Goal: Task Accomplishment & Management: Use online tool/utility

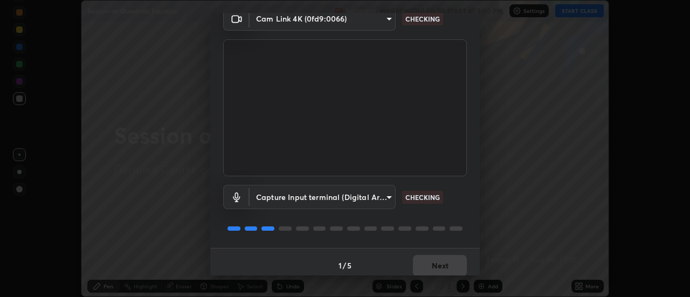
scroll to position [57, 0]
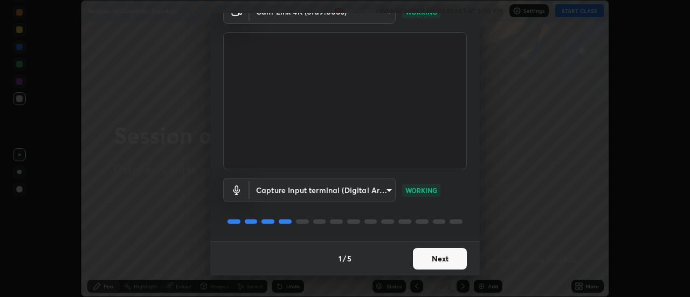
click at [430, 259] on button "Next" at bounding box center [440, 259] width 54 height 22
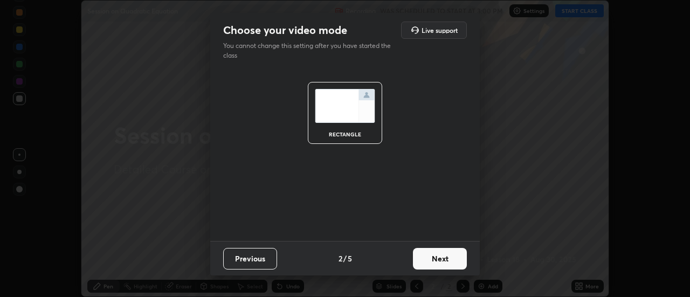
scroll to position [0, 0]
click at [430, 258] on button "Next" at bounding box center [440, 259] width 54 height 22
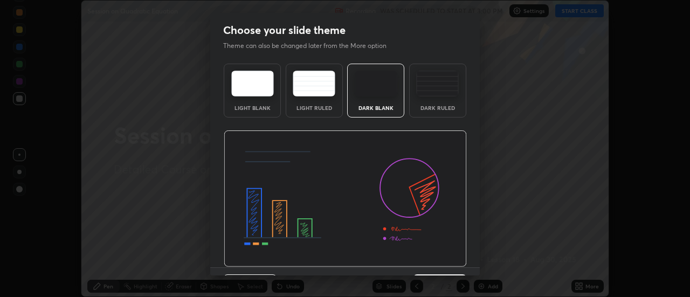
scroll to position [26, 0]
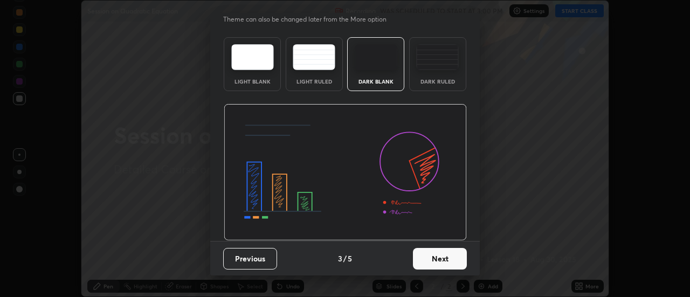
click at [439, 258] on button "Next" at bounding box center [440, 259] width 54 height 22
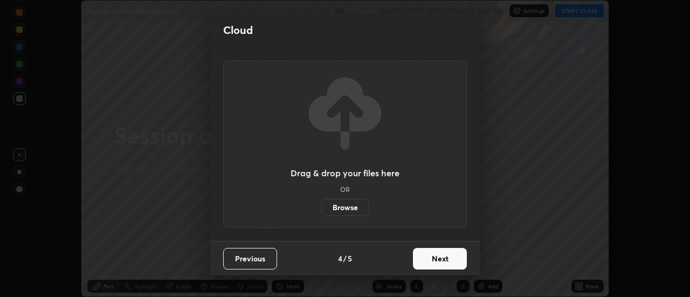
click at [445, 258] on button "Next" at bounding box center [440, 259] width 54 height 22
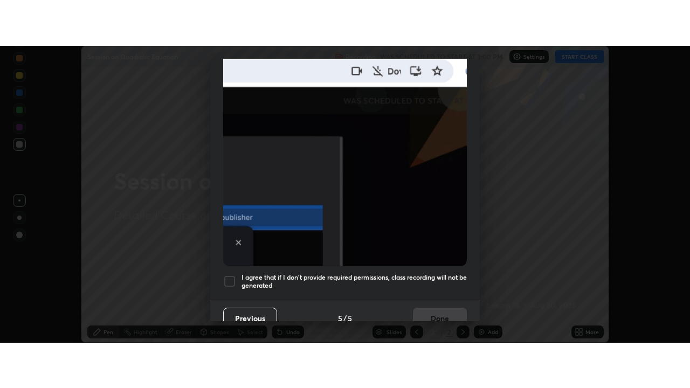
scroll to position [277, 0]
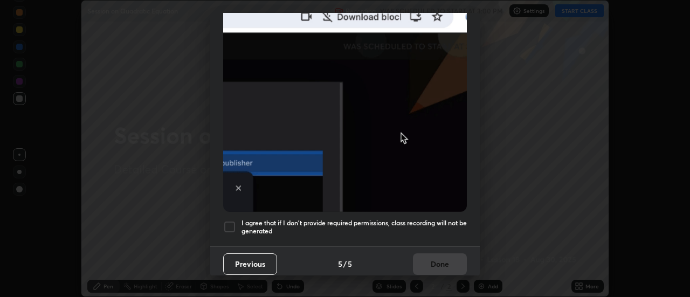
click at [230, 221] on div at bounding box center [229, 227] width 13 height 13
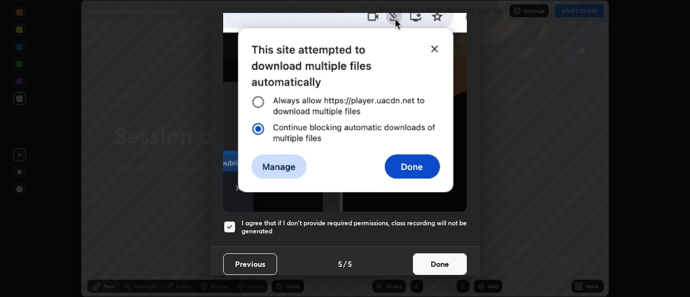
click at [428, 253] on button "Done" at bounding box center [440, 264] width 54 height 22
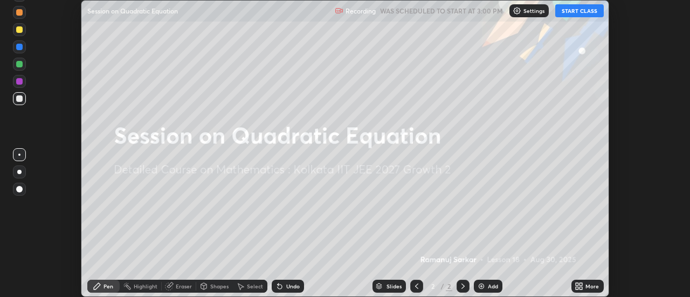
click at [578, 284] on icon at bounding box center [577, 284] width 3 height 3
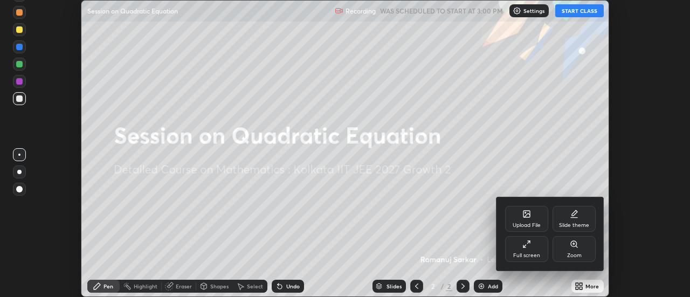
click at [533, 244] on div "Full screen" at bounding box center [526, 249] width 43 height 26
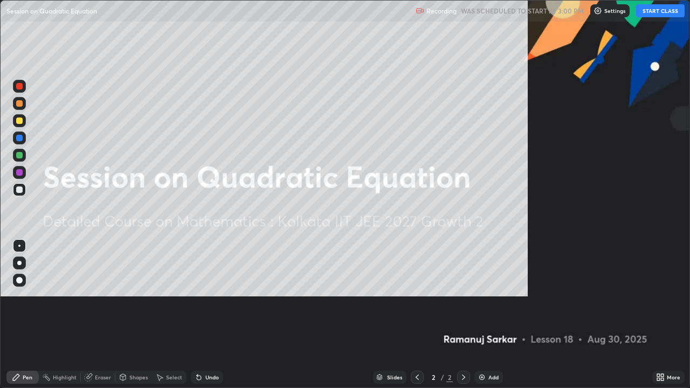
scroll to position [388, 690]
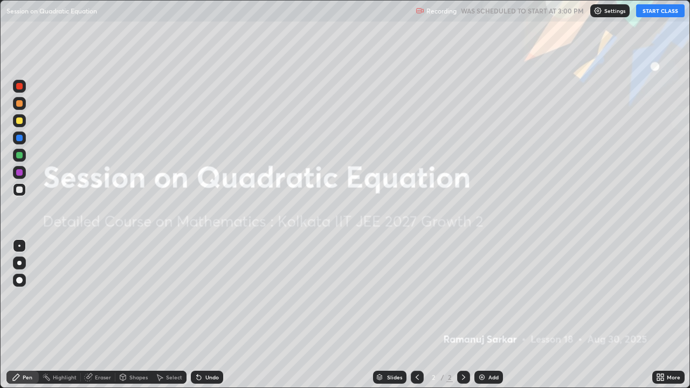
click at [642, 12] on button "START CLASS" at bounding box center [660, 10] width 49 height 13
click at [486, 297] on div "Add" at bounding box center [489, 377] width 29 height 13
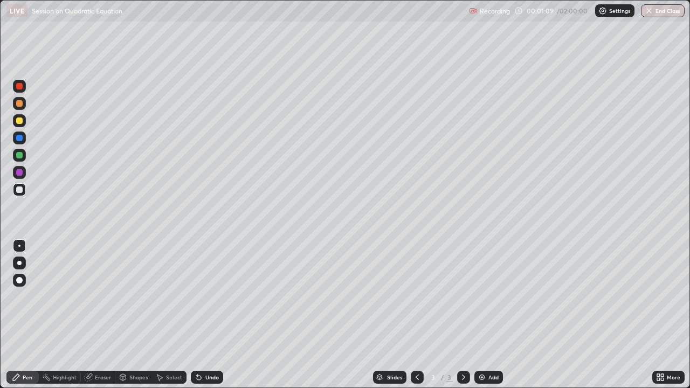
click at [19, 155] on div at bounding box center [19, 155] width 6 height 6
click at [169, 297] on div "Select" at bounding box center [174, 377] width 16 height 5
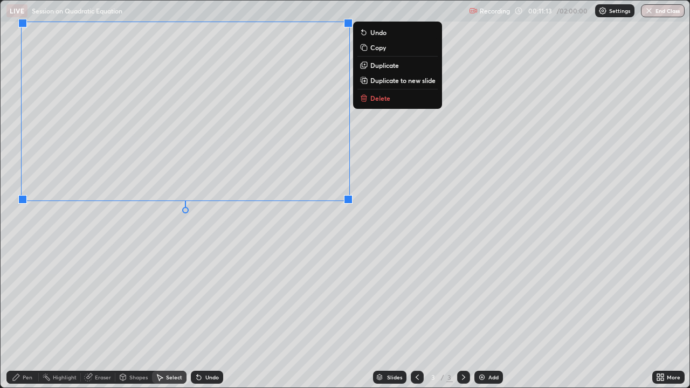
click at [314, 265] on div "0 ° Undo Copy Duplicate Duplicate to new slide Delete" at bounding box center [345, 194] width 689 height 387
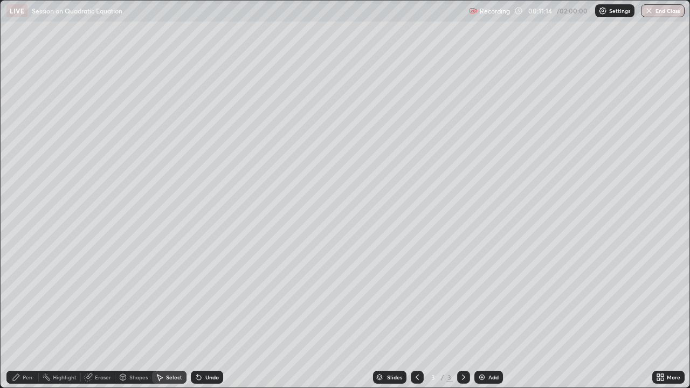
click at [33, 297] on div "Pen" at bounding box center [22, 377] width 32 height 13
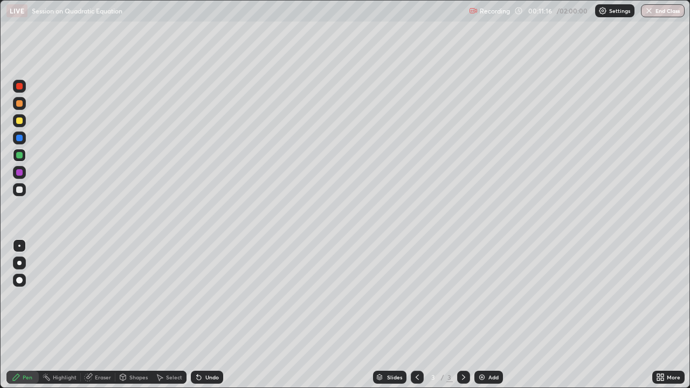
click at [19, 139] on div at bounding box center [19, 138] width 6 height 6
click at [21, 122] on div at bounding box center [19, 121] width 6 height 6
click at [18, 190] on div at bounding box center [19, 190] width 6 height 6
click at [493, 297] on div "Add" at bounding box center [494, 377] width 10 height 5
click at [197, 297] on icon at bounding box center [199, 378] width 4 height 4
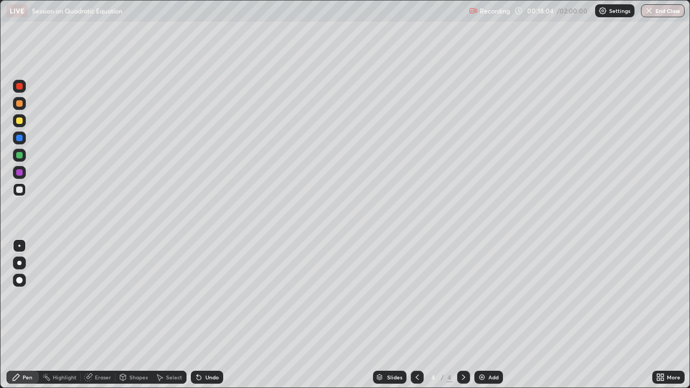
click at [201, 297] on icon at bounding box center [199, 377] width 9 height 9
click at [197, 297] on icon at bounding box center [199, 378] width 4 height 4
click at [205, 297] on div "Undo" at bounding box center [211, 377] width 13 height 5
click at [206, 297] on div "Undo" at bounding box center [211, 377] width 13 height 5
click at [207, 297] on div "Undo" at bounding box center [207, 377] width 32 height 13
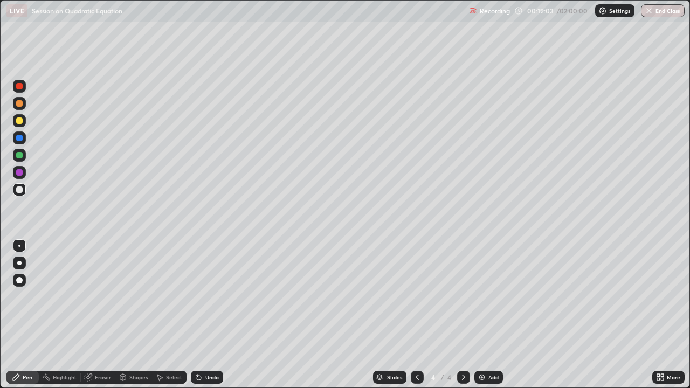
click at [415, 297] on icon at bounding box center [417, 377] width 9 height 9
click at [462, 297] on icon at bounding box center [463, 377] width 9 height 9
click at [461, 297] on icon at bounding box center [463, 377] width 9 height 9
click at [482, 297] on img at bounding box center [482, 377] width 9 height 9
click at [20, 123] on div at bounding box center [19, 121] width 6 height 6
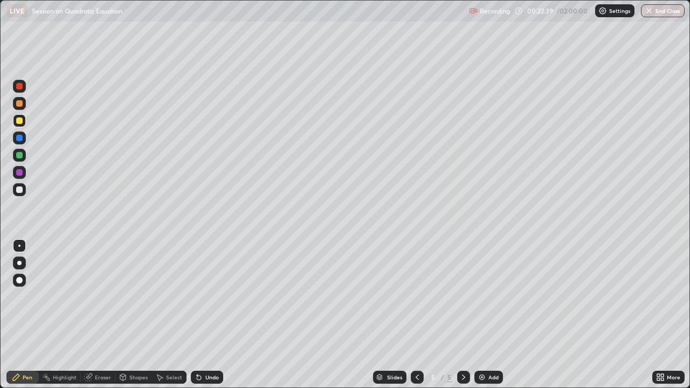
click at [20, 187] on div at bounding box center [19, 190] width 6 height 6
click at [207, 297] on div "Undo" at bounding box center [211, 377] width 13 height 5
click at [209, 297] on div "Undo" at bounding box center [207, 377] width 32 height 13
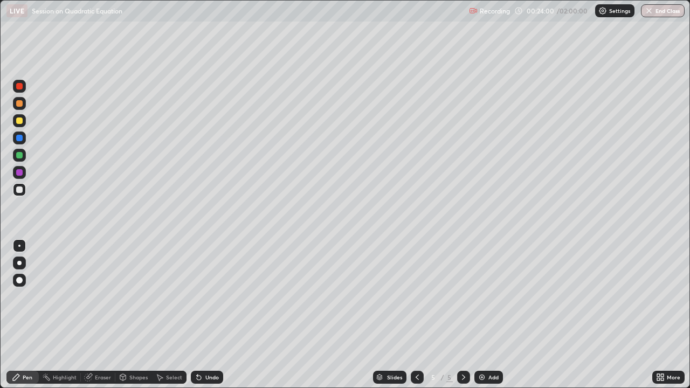
click at [207, 297] on div "Undo" at bounding box center [207, 377] width 32 height 13
click at [207, 297] on div "Undo" at bounding box center [211, 377] width 13 height 5
click at [209, 297] on div "Undo" at bounding box center [211, 377] width 13 height 5
click at [210, 297] on div "Undo" at bounding box center [211, 377] width 13 height 5
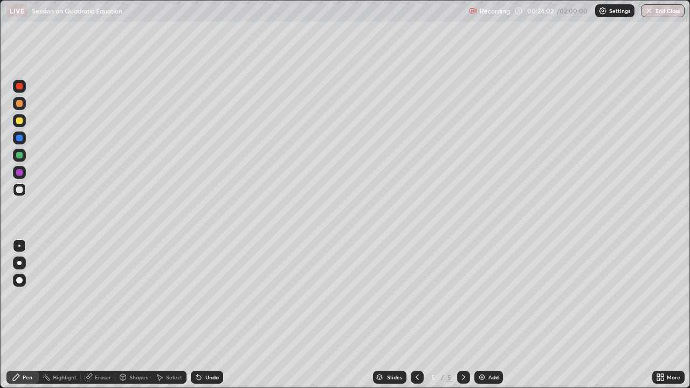
click at [210, 297] on div "Undo" at bounding box center [211, 377] width 13 height 5
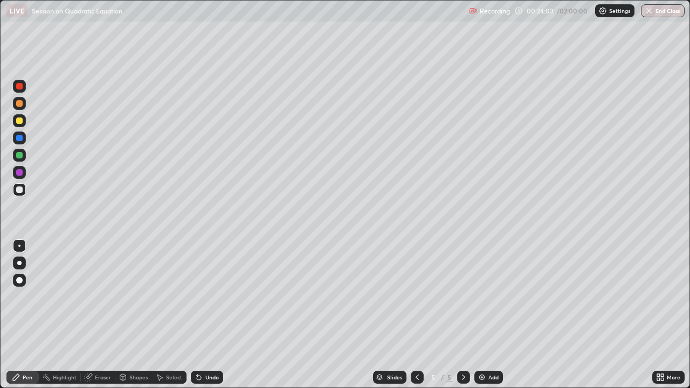
click at [210, 297] on div "Undo" at bounding box center [211, 377] width 13 height 5
click at [209, 297] on div "Undo" at bounding box center [211, 377] width 13 height 5
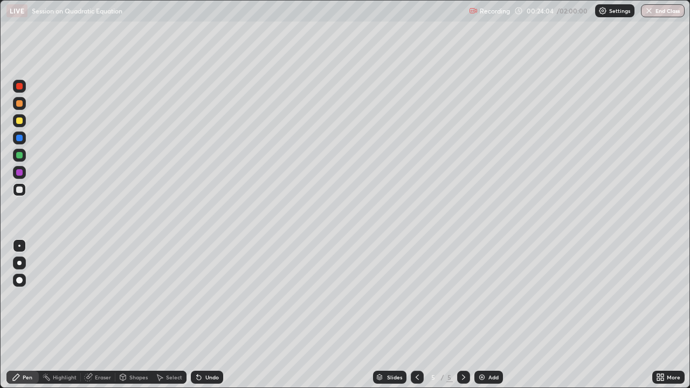
click at [208, 297] on div "Undo" at bounding box center [211, 377] width 13 height 5
click at [210, 297] on div "Undo" at bounding box center [211, 377] width 13 height 5
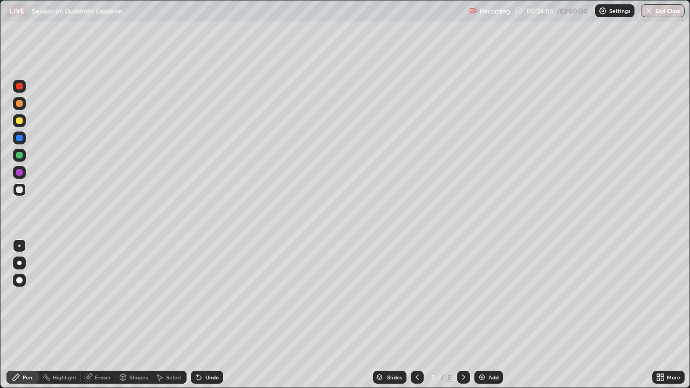
click at [210, 297] on div "Undo" at bounding box center [211, 377] width 13 height 5
click at [209, 297] on div "Undo" at bounding box center [211, 377] width 13 height 5
click at [22, 125] on div at bounding box center [19, 120] width 13 height 13
click at [165, 297] on div "Select" at bounding box center [169, 377] width 35 height 13
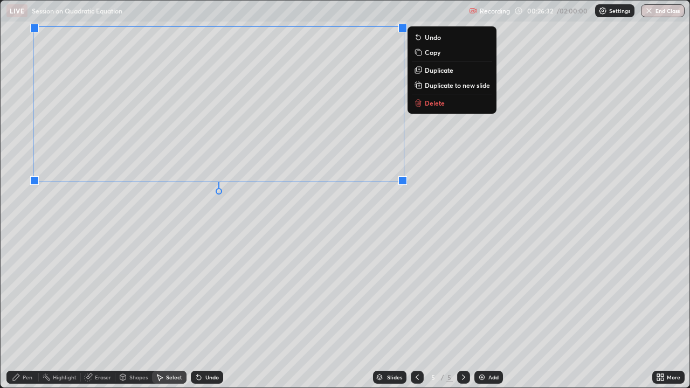
click at [32, 297] on div "Pen" at bounding box center [22, 377] width 32 height 13
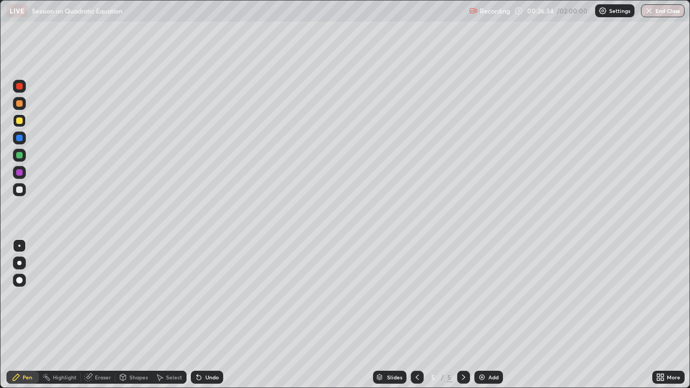
click at [20, 156] on div at bounding box center [19, 155] width 6 height 6
click at [210, 297] on div "Undo" at bounding box center [211, 377] width 13 height 5
click at [211, 297] on div "Undo" at bounding box center [211, 377] width 13 height 5
click at [212, 297] on div "Undo" at bounding box center [211, 377] width 13 height 5
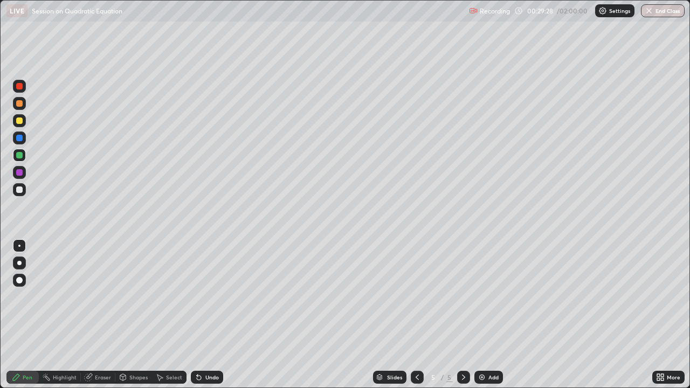
click at [417, 297] on icon at bounding box center [417, 377] width 9 height 9
click at [416, 297] on icon at bounding box center [417, 377] width 9 height 9
click at [457, 297] on div at bounding box center [463, 377] width 13 height 13
click at [458, 297] on div at bounding box center [463, 377] width 13 height 13
click at [486, 297] on div "Add" at bounding box center [489, 377] width 29 height 13
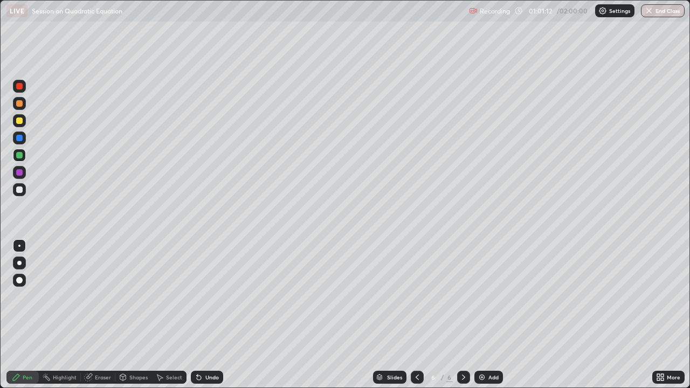
click at [19, 120] on div at bounding box center [19, 121] width 6 height 6
click at [21, 252] on div at bounding box center [19, 245] width 13 height 13
click at [21, 267] on div at bounding box center [19, 263] width 13 height 13
click at [18, 190] on div at bounding box center [19, 190] width 6 height 6
click at [206, 297] on div "Undo" at bounding box center [211, 377] width 13 height 5
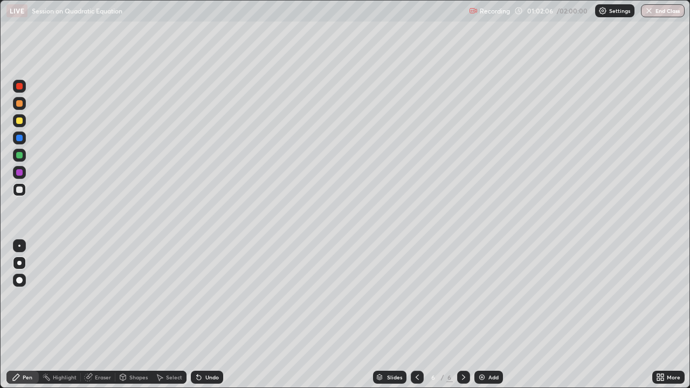
click at [209, 297] on div "Undo" at bounding box center [211, 377] width 13 height 5
click at [217, 297] on div "Undo" at bounding box center [211, 377] width 13 height 5
click at [212, 297] on div "Undo" at bounding box center [211, 377] width 13 height 5
click at [216, 297] on div "Undo" at bounding box center [211, 377] width 13 height 5
click at [203, 297] on div "Undo" at bounding box center [207, 377] width 32 height 13
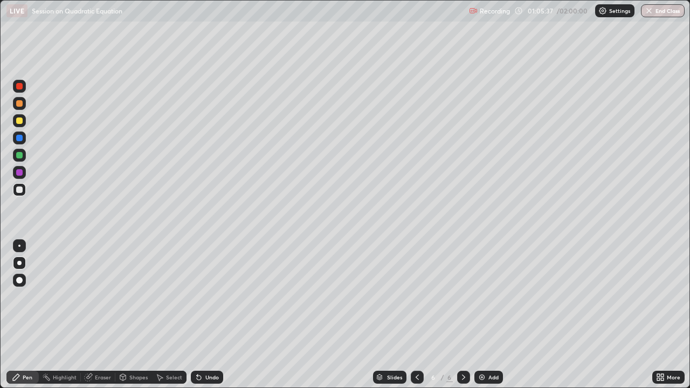
click at [203, 297] on div "Undo" at bounding box center [207, 377] width 32 height 13
click at [205, 297] on div "Undo" at bounding box center [207, 377] width 32 height 13
click at [206, 297] on div "Undo" at bounding box center [207, 377] width 32 height 13
click at [169, 297] on div "Select" at bounding box center [169, 377] width 35 height 13
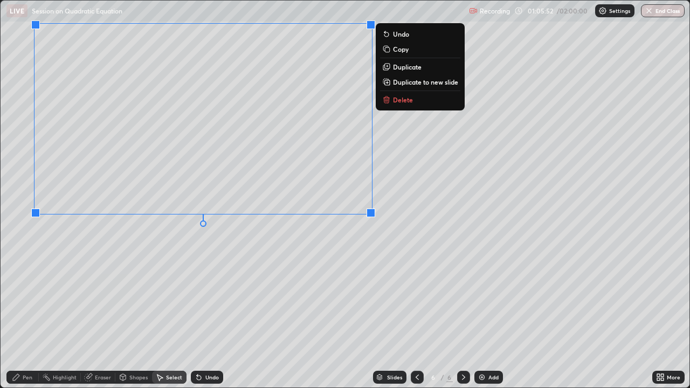
click at [385, 287] on div "0 ° Undo Copy Duplicate Duplicate to new slide Delete" at bounding box center [345, 194] width 689 height 387
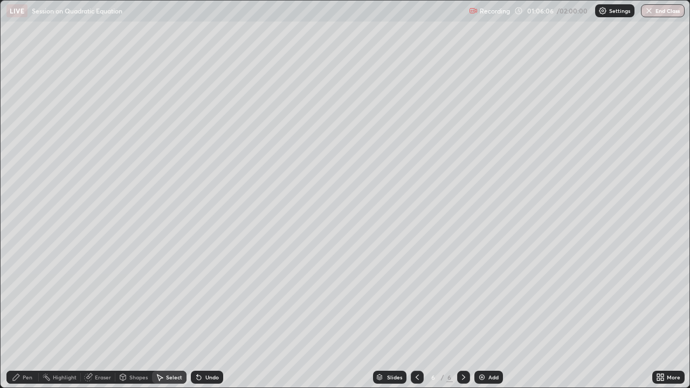
click at [24, 297] on div "Pen" at bounding box center [22, 377] width 32 height 13
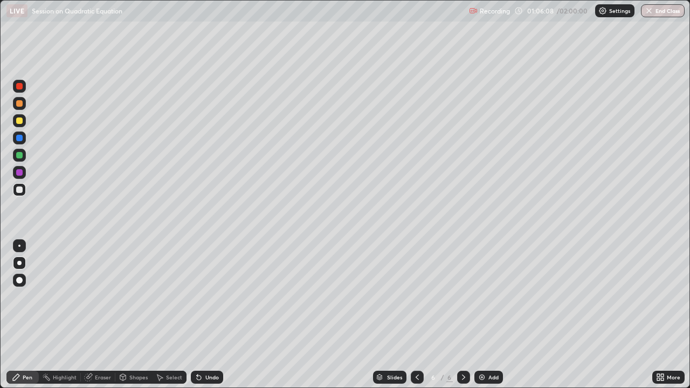
click at [20, 104] on div at bounding box center [19, 103] width 6 height 6
click at [19, 158] on div at bounding box center [19, 155] width 6 height 6
click at [21, 118] on div at bounding box center [19, 121] width 6 height 6
click at [211, 297] on div "Undo" at bounding box center [207, 377] width 32 height 13
click at [208, 297] on div "Undo" at bounding box center [211, 377] width 13 height 5
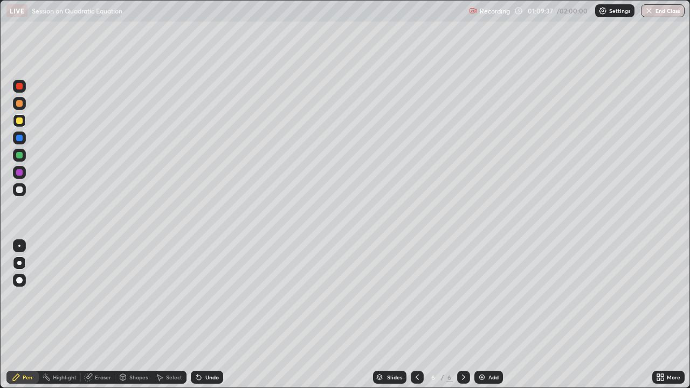
click at [17, 137] on div at bounding box center [19, 138] width 6 height 6
click at [211, 297] on div "Undo" at bounding box center [211, 377] width 13 height 5
click at [210, 297] on div "Undo" at bounding box center [211, 377] width 13 height 5
click at [209, 297] on div "Undo" at bounding box center [211, 377] width 13 height 5
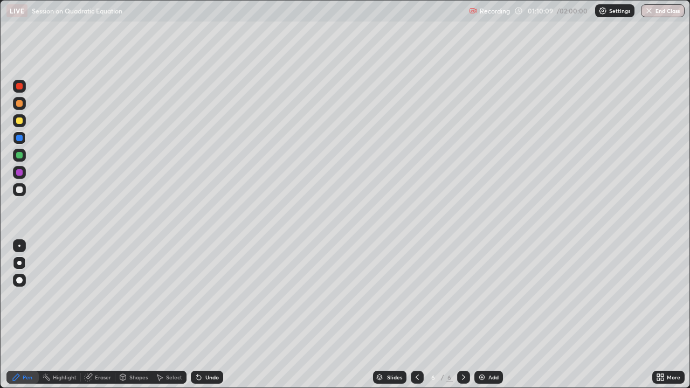
click at [209, 297] on div "Undo" at bounding box center [207, 377] width 32 height 13
click at [210, 297] on div "Undo" at bounding box center [207, 377] width 32 height 13
click at [205, 297] on div "Undo" at bounding box center [211, 377] width 13 height 5
click at [203, 297] on div "Undo" at bounding box center [207, 377] width 32 height 13
click at [202, 297] on div "Undo" at bounding box center [207, 377] width 32 height 13
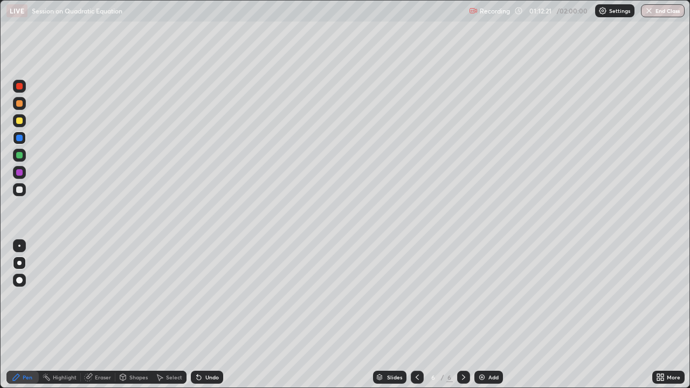
click at [202, 297] on div "Undo" at bounding box center [207, 377] width 32 height 13
click at [200, 297] on div "Undo" at bounding box center [207, 377] width 32 height 13
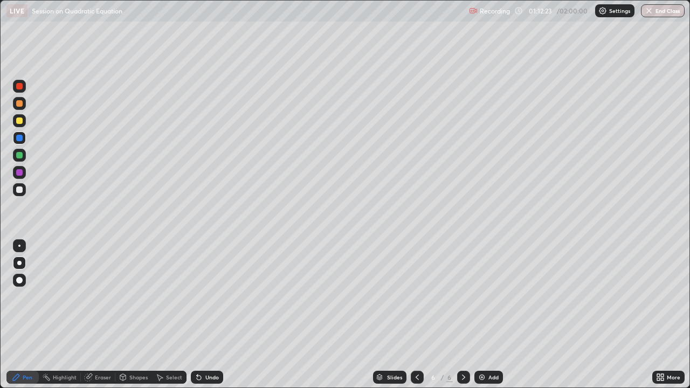
click at [203, 297] on div "Undo" at bounding box center [207, 377] width 32 height 13
click at [483, 297] on img at bounding box center [482, 377] width 9 height 9
click at [19, 104] on div at bounding box center [19, 103] width 6 height 6
click at [212, 297] on div "Undo" at bounding box center [207, 377] width 32 height 13
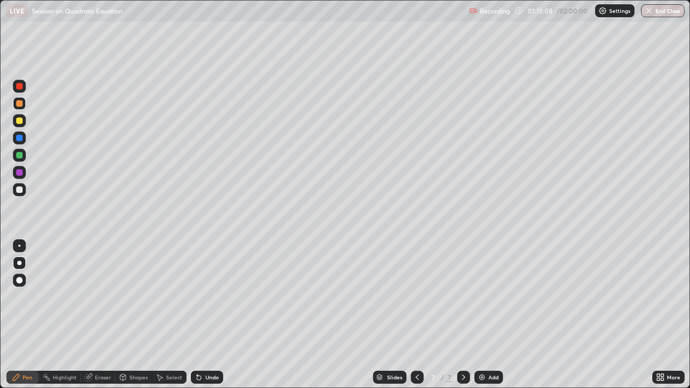
click at [212, 297] on div "Undo" at bounding box center [211, 377] width 13 height 5
click at [211, 297] on div "Undo" at bounding box center [211, 377] width 13 height 5
click at [416, 297] on icon at bounding box center [417, 377] width 9 height 9
click at [461, 297] on icon at bounding box center [463, 377] width 9 height 9
click at [416, 297] on icon at bounding box center [417, 377] width 9 height 9
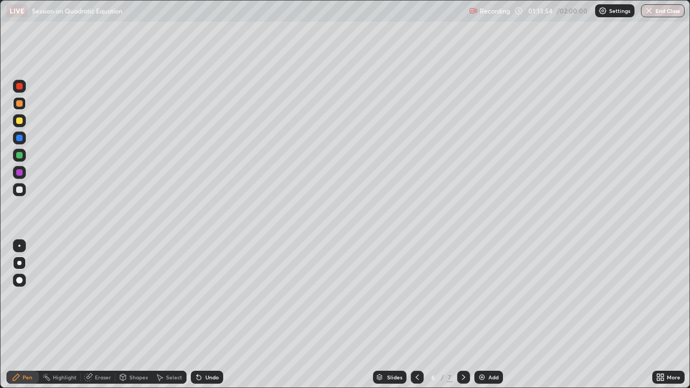
click at [462, 297] on icon at bounding box center [463, 377] width 3 height 5
click at [210, 297] on div "Undo" at bounding box center [211, 377] width 13 height 5
click at [209, 297] on div "Undo" at bounding box center [211, 377] width 13 height 5
click at [20, 156] on div at bounding box center [19, 155] width 6 height 6
click at [417, 297] on icon at bounding box center [417, 377] width 9 height 9
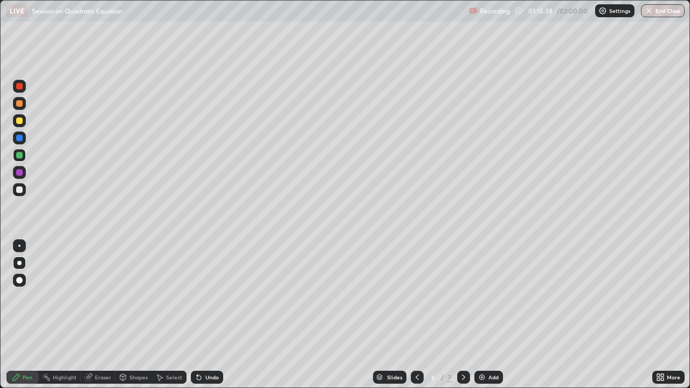
click at [421, 297] on div at bounding box center [417, 377] width 13 height 13
click at [463, 297] on icon at bounding box center [463, 377] width 9 height 9
click at [464, 297] on icon at bounding box center [463, 377] width 3 height 5
click at [207, 297] on div "Undo" at bounding box center [211, 377] width 13 height 5
click at [417, 297] on icon at bounding box center [417, 377] width 9 height 9
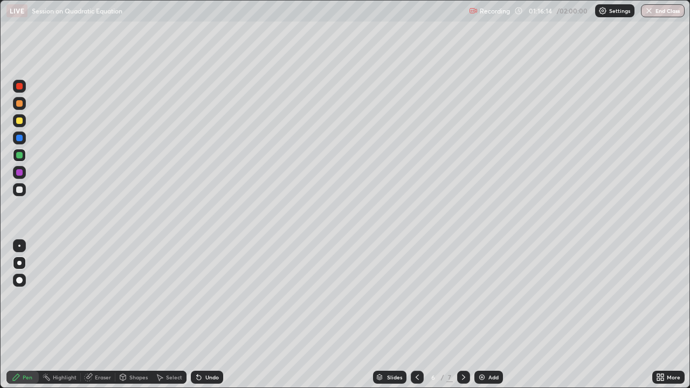
click at [468, 297] on div at bounding box center [463, 377] width 13 height 13
click at [19, 137] on div at bounding box center [19, 138] width 6 height 6
click at [20, 176] on div at bounding box center [19, 172] width 13 height 13
click at [19, 190] on div at bounding box center [19, 190] width 6 height 6
click at [416, 297] on icon at bounding box center [417, 377] width 9 height 9
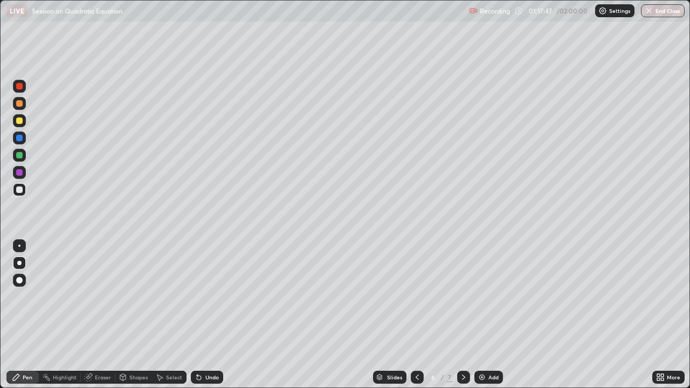
click at [463, 297] on icon at bounding box center [463, 377] width 9 height 9
click at [417, 297] on icon at bounding box center [417, 377] width 3 height 5
click at [463, 297] on icon at bounding box center [463, 377] width 9 height 9
click at [416, 297] on icon at bounding box center [417, 377] width 9 height 9
click at [463, 297] on icon at bounding box center [463, 377] width 9 height 9
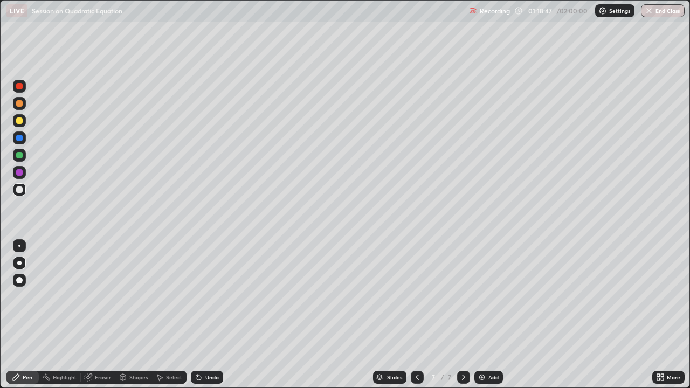
click at [416, 297] on icon at bounding box center [417, 377] width 3 height 5
click at [458, 297] on div at bounding box center [463, 377] width 13 height 13
click at [486, 297] on div "Add" at bounding box center [489, 377] width 29 height 13
click at [170, 297] on div "Select" at bounding box center [174, 377] width 16 height 5
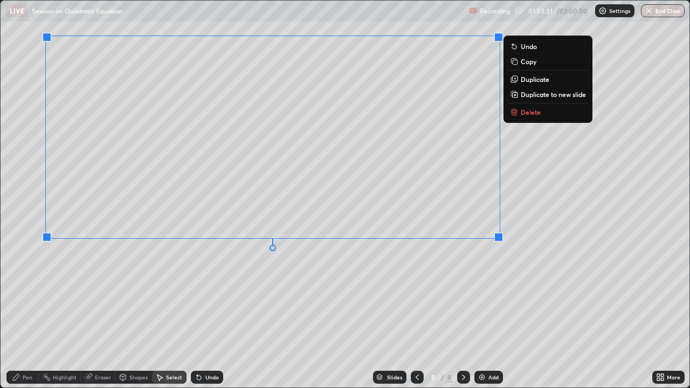
click at [563, 289] on div "0 ° Undo Copy Duplicate Duplicate to new slide Delete" at bounding box center [345, 194] width 689 height 387
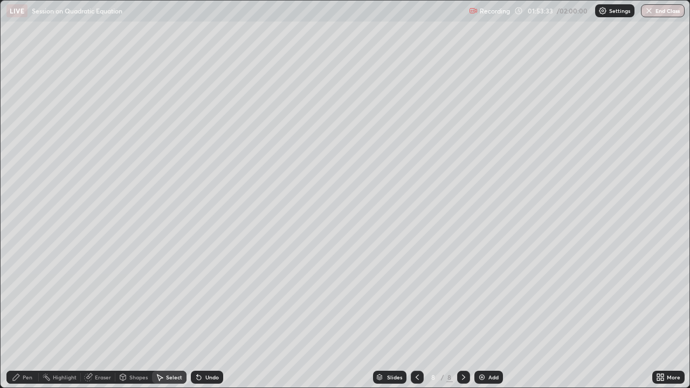
click at [30, 297] on div "Pen" at bounding box center [28, 377] width 10 height 5
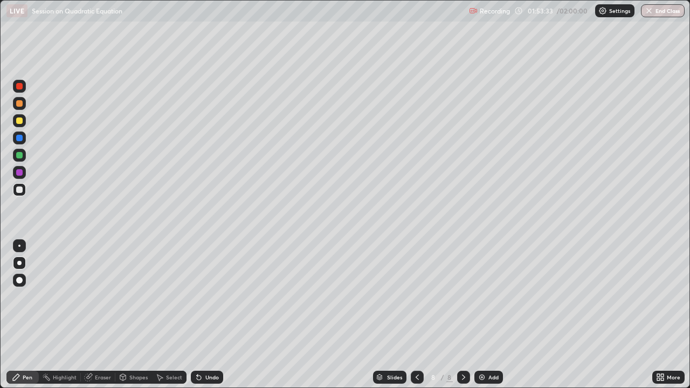
click at [18, 155] on div at bounding box center [19, 155] width 6 height 6
click at [203, 297] on div "Undo" at bounding box center [207, 377] width 32 height 13
click at [205, 297] on div "Undo" at bounding box center [211, 377] width 13 height 5
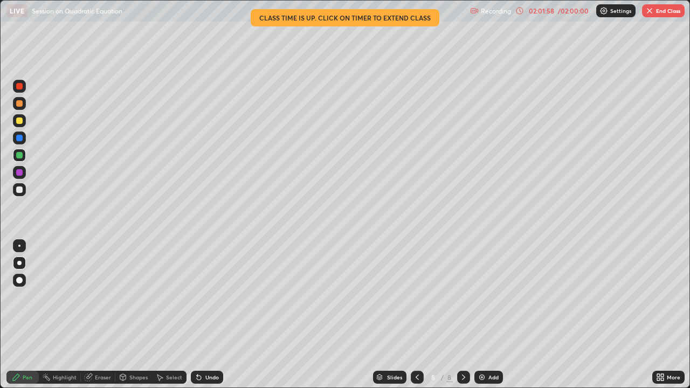
click at [18, 121] on div at bounding box center [19, 121] width 6 height 6
click at [211, 297] on div "Undo" at bounding box center [211, 377] width 13 height 5
click at [209, 297] on div "Undo" at bounding box center [211, 377] width 13 height 5
click at [212, 297] on div "Undo" at bounding box center [207, 377] width 32 height 13
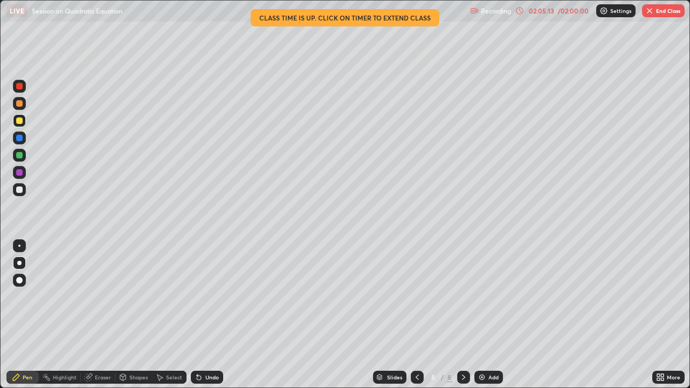
click at [211, 297] on div "Undo" at bounding box center [207, 377] width 32 height 13
click at [210, 297] on div "Undo" at bounding box center [207, 377] width 32 height 13
click at [482, 297] on img at bounding box center [482, 377] width 9 height 9
click at [19, 190] on div at bounding box center [19, 190] width 6 height 6
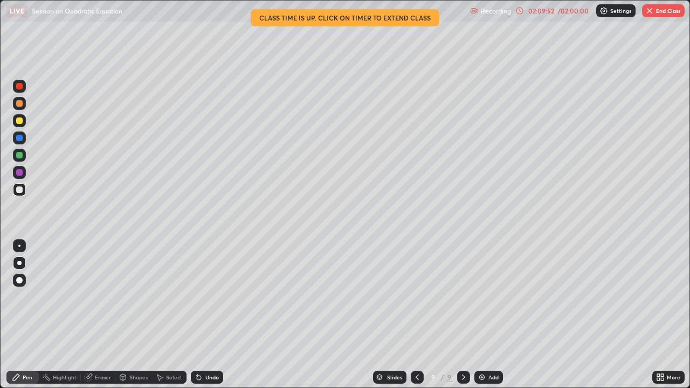
click at [416, 297] on icon at bounding box center [417, 377] width 9 height 9
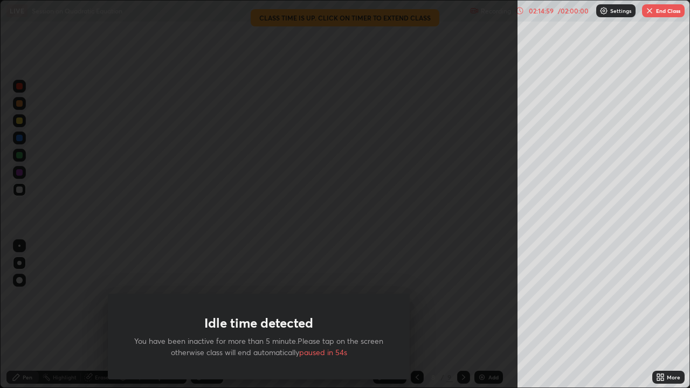
click at [175, 253] on div "Idle time detected You have been inactive for more than 5 minute.Please tap on …" at bounding box center [259, 194] width 518 height 388
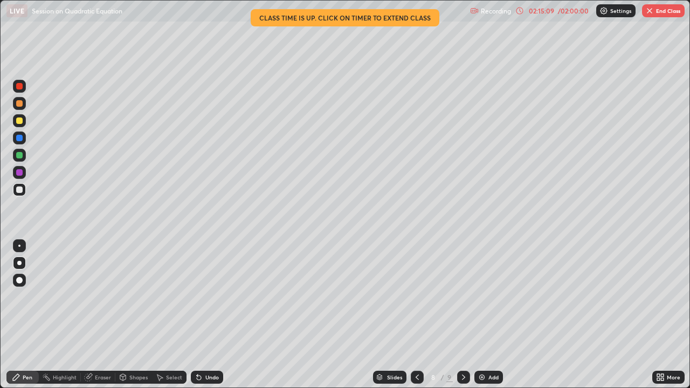
click at [578, 11] on div "/ 02:00:00" at bounding box center [573, 11] width 33 height 6
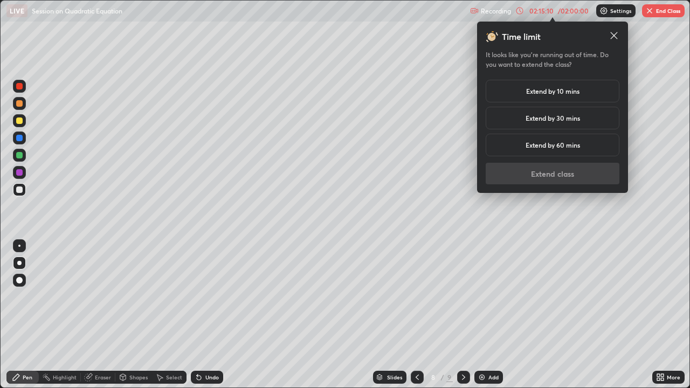
click at [579, 92] on h5 "Extend by 10 mins" at bounding box center [552, 91] width 53 height 10
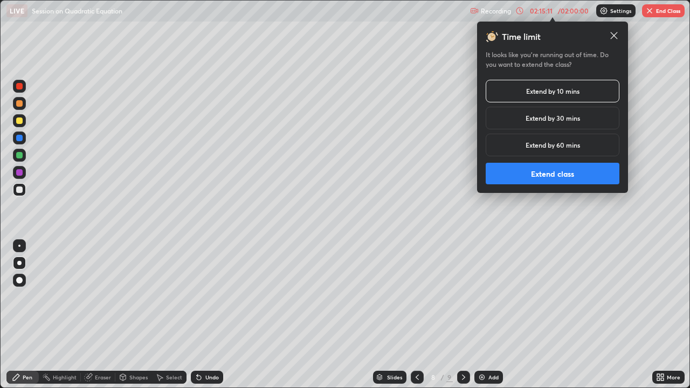
click at [572, 175] on button "Extend class" at bounding box center [553, 174] width 134 height 22
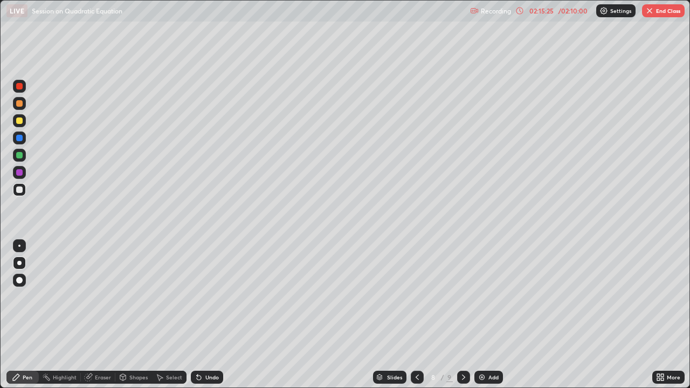
click at [463, 297] on icon at bounding box center [463, 377] width 9 height 9
click at [464, 297] on icon at bounding box center [463, 377] width 9 height 9
click at [418, 297] on icon at bounding box center [417, 377] width 9 height 9
click at [457, 297] on div at bounding box center [463, 377] width 13 height 13
click at [462, 297] on icon at bounding box center [463, 377] width 9 height 9
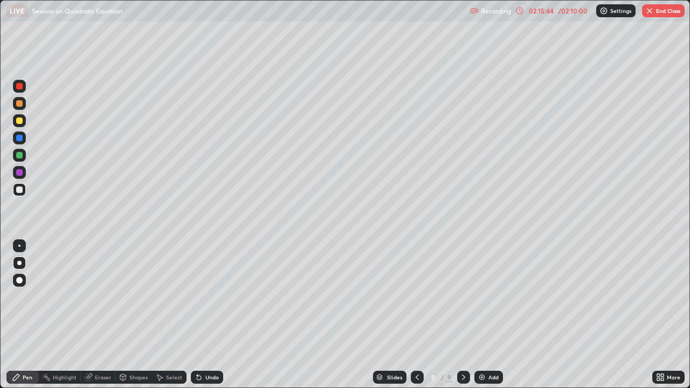
click at [461, 297] on icon at bounding box center [463, 377] width 9 height 9
click at [417, 297] on icon at bounding box center [417, 377] width 3 height 5
click at [668, 11] on button "End Class" at bounding box center [663, 10] width 43 height 13
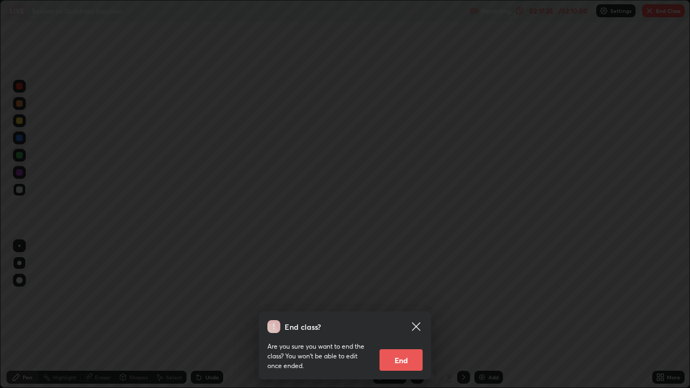
click at [411, 297] on button "End" at bounding box center [401, 360] width 43 height 22
